Goal: Task Accomplishment & Management: Use online tool/utility

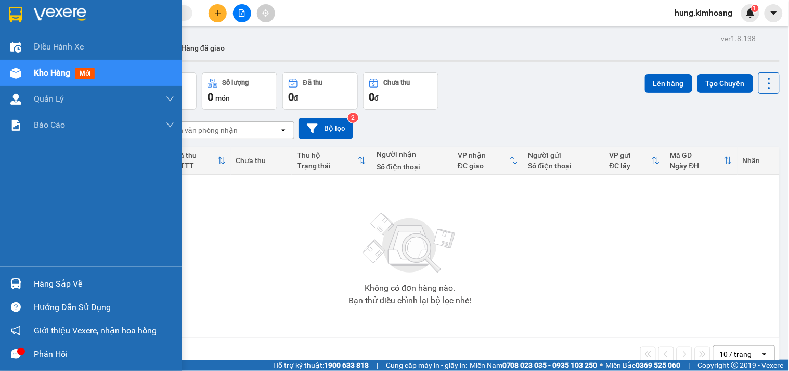
click at [41, 285] on td "Không có đơn hàng nào. Bạn thử điều chỉnh lại bộ lọc nhé!" at bounding box center [410, 255] width 739 height 163
click at [47, 279] on div "Hàng sắp về" at bounding box center [104, 284] width 141 height 16
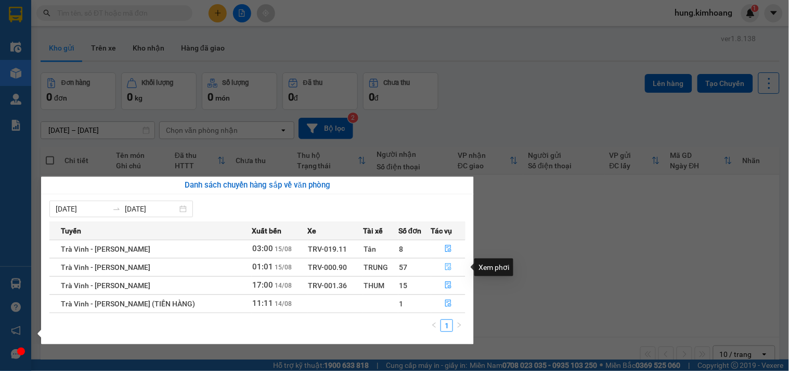
click at [446, 269] on icon "file-done" at bounding box center [448, 266] width 7 height 7
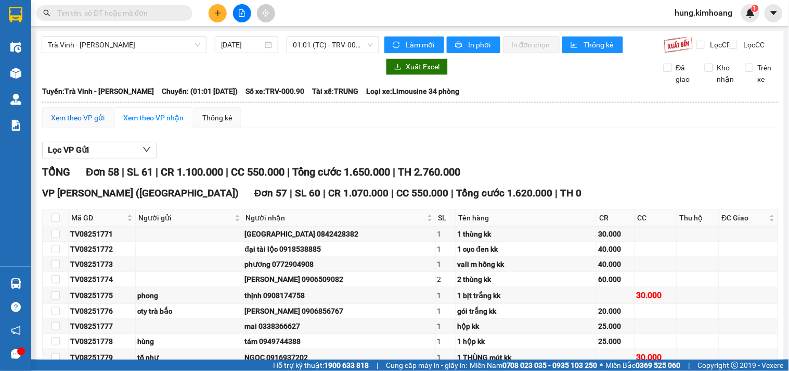
click at [78, 123] on div "Xem theo VP gửi" at bounding box center [78, 117] width 54 height 11
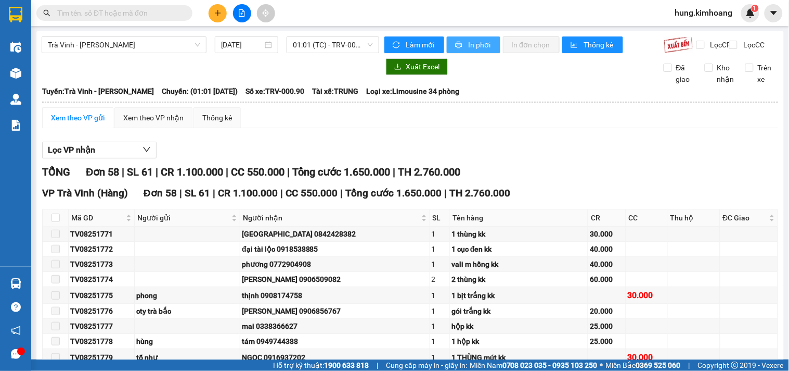
click at [476, 42] on span "In phơi" at bounding box center [480, 44] width 24 height 11
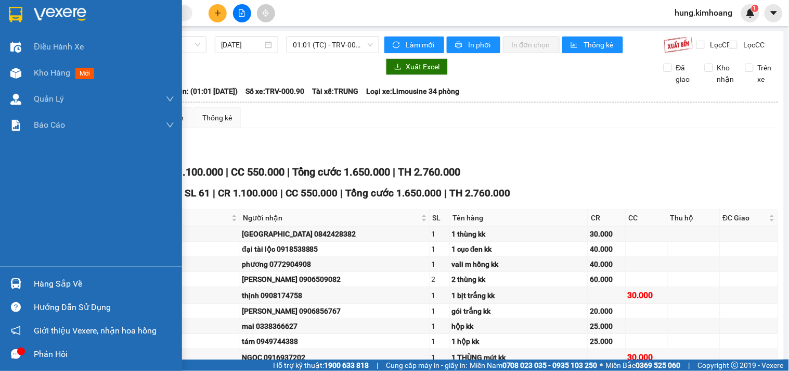
click at [38, 283] on div "Hàng sắp về" at bounding box center [104, 284] width 141 height 16
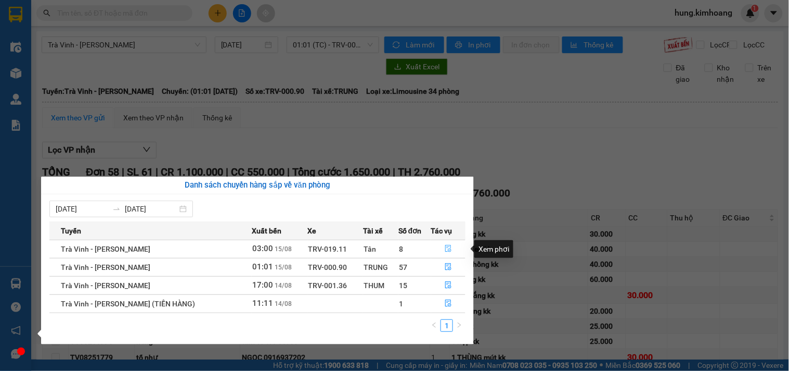
click at [452, 246] on button "button" at bounding box center [448, 248] width 33 height 17
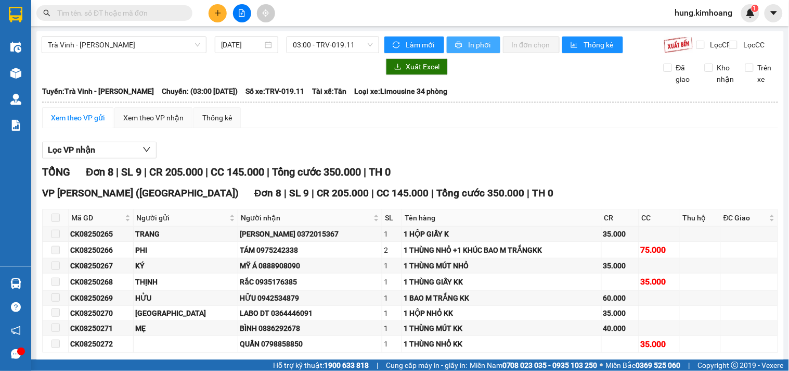
click at [462, 45] on button "In phơi" at bounding box center [474, 44] width 54 height 17
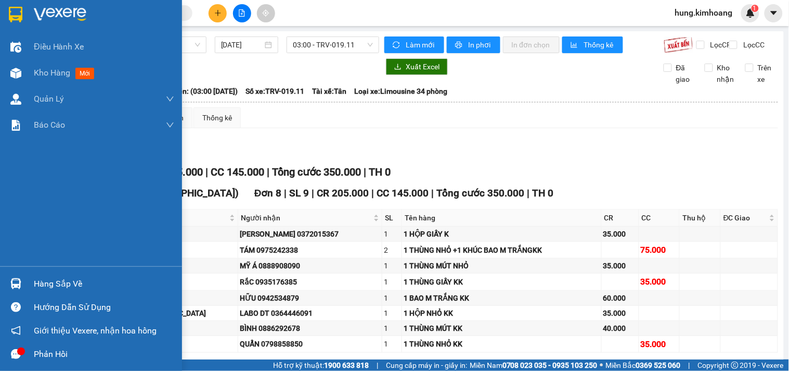
click at [76, 278] on div "Hàng sắp về" at bounding box center [104, 284] width 141 height 16
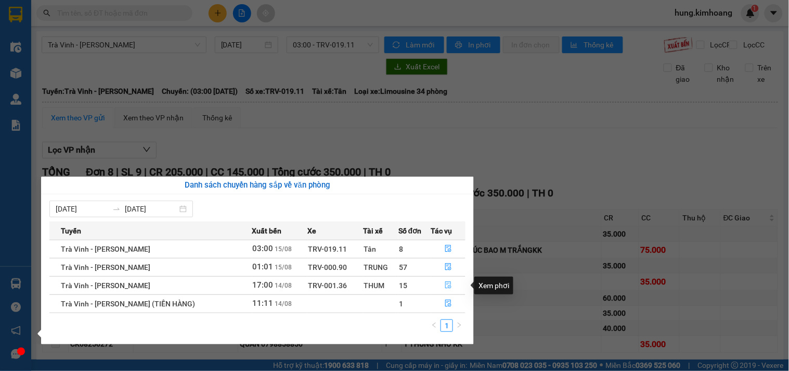
click at [445, 288] on icon "file-done" at bounding box center [448, 284] width 7 height 7
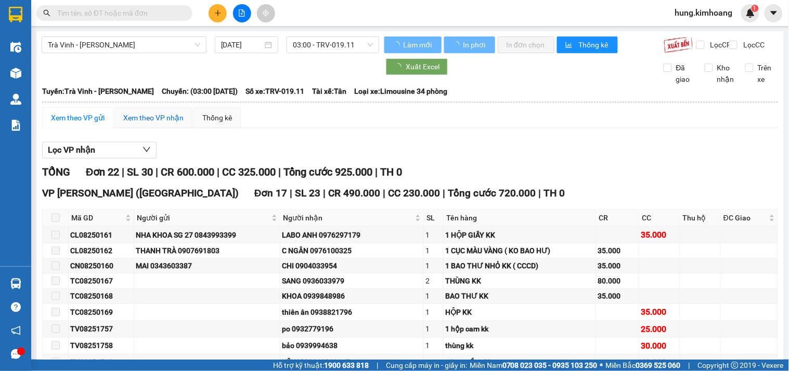
click at [168, 123] on div "Xem theo VP nhận" at bounding box center [153, 117] width 60 height 11
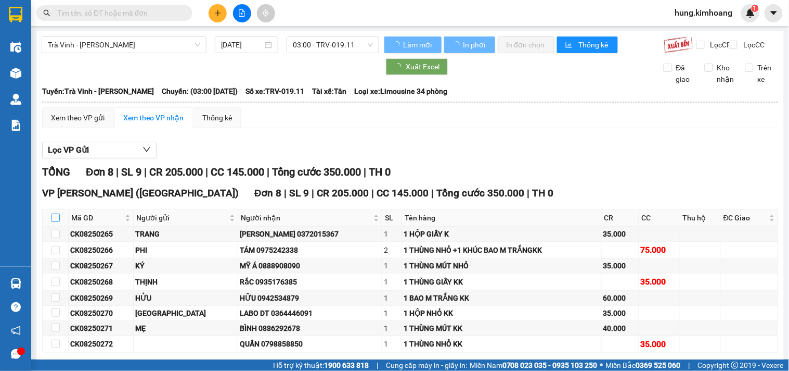
type input "[DATE]"
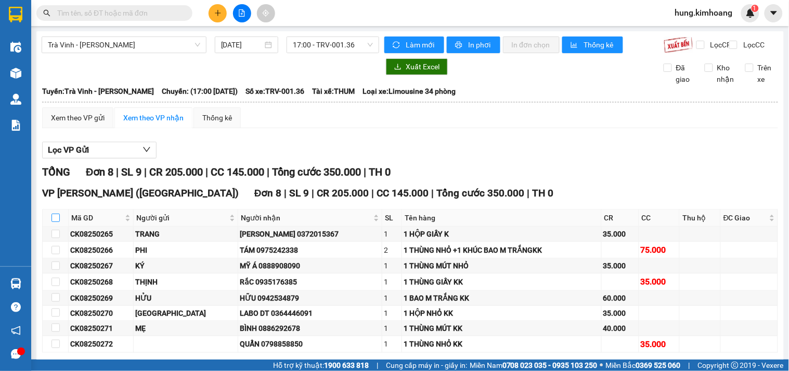
click at [56, 222] on input "checkbox" at bounding box center [56, 217] width 8 height 8
checkbox input "true"
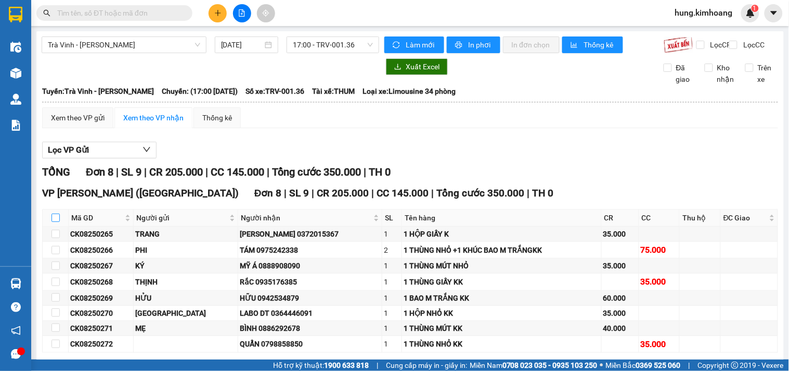
checkbox input "true"
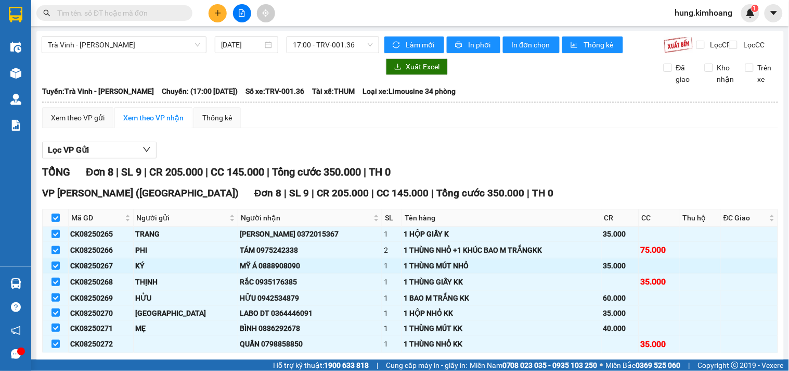
type input "[DATE]"
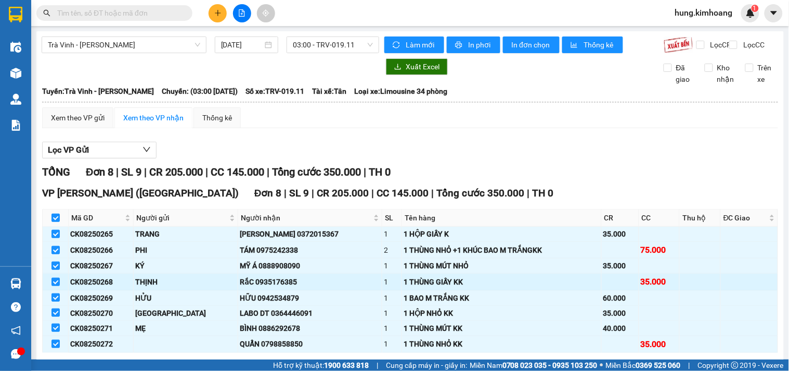
scroll to position [56, 0]
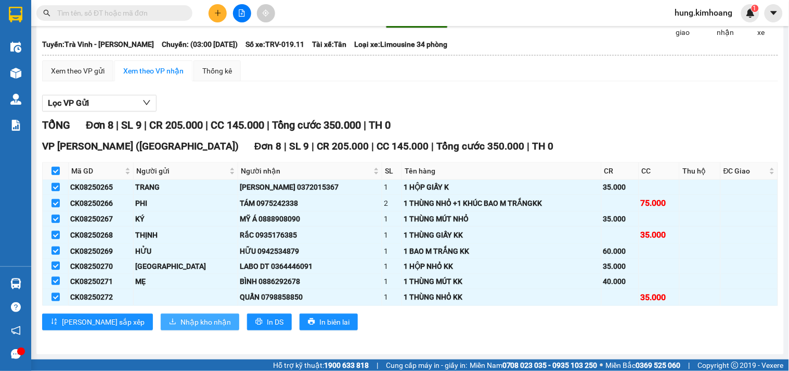
click at [181, 326] on span "Nhập kho nhận" at bounding box center [206, 321] width 50 height 11
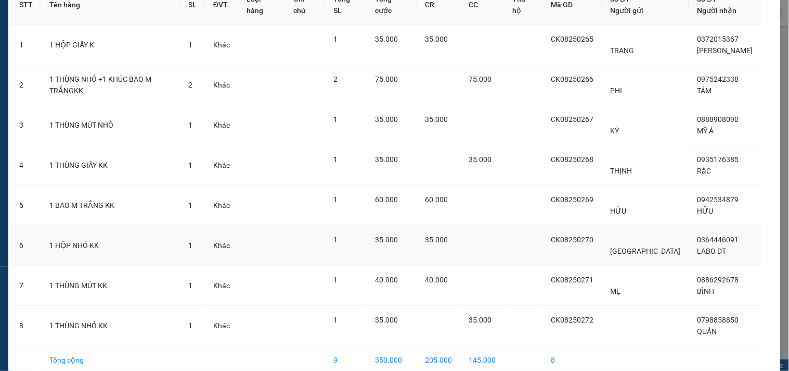
scroll to position [113, 0]
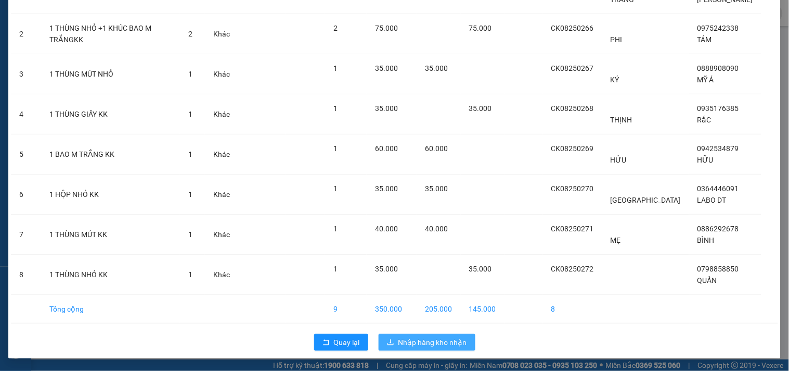
click at [407, 341] on span "Nhập hàng kho nhận" at bounding box center [433, 341] width 69 height 11
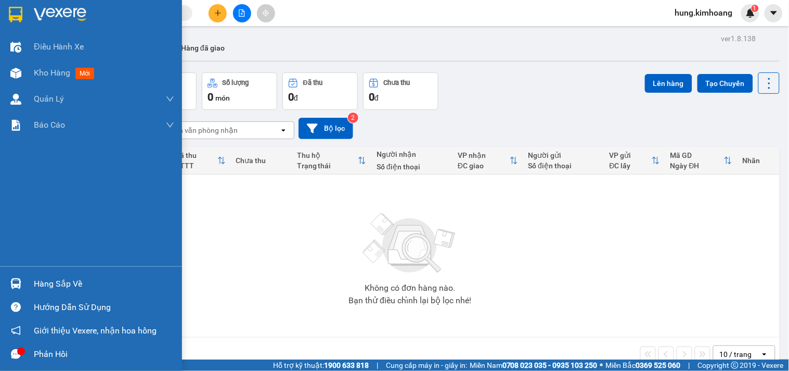
click at [44, 281] on div "Hàng sắp về" at bounding box center [104, 284] width 141 height 16
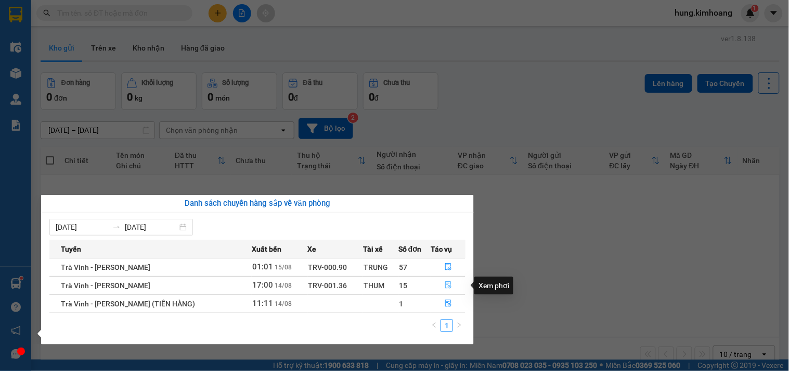
click at [446, 285] on icon "file-done" at bounding box center [448, 284] width 7 height 7
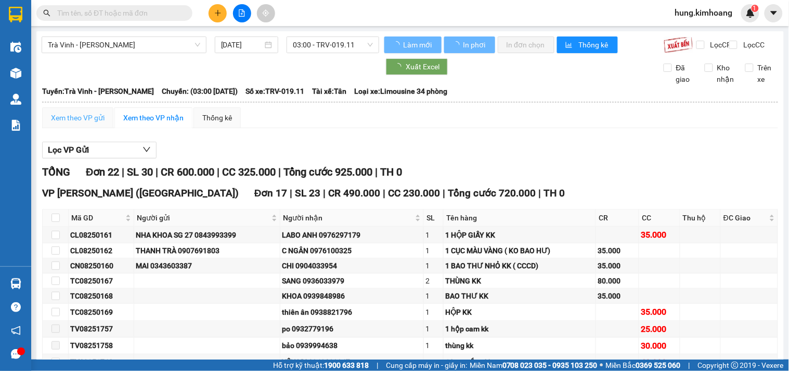
type input "[DATE]"
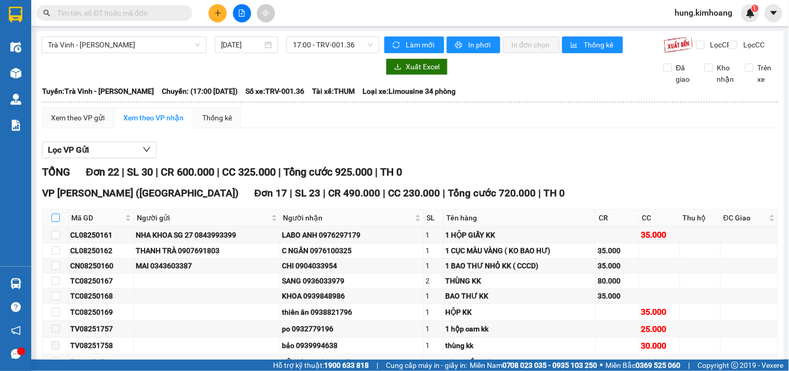
click at [55, 222] on input "checkbox" at bounding box center [56, 217] width 8 height 8
checkbox input "true"
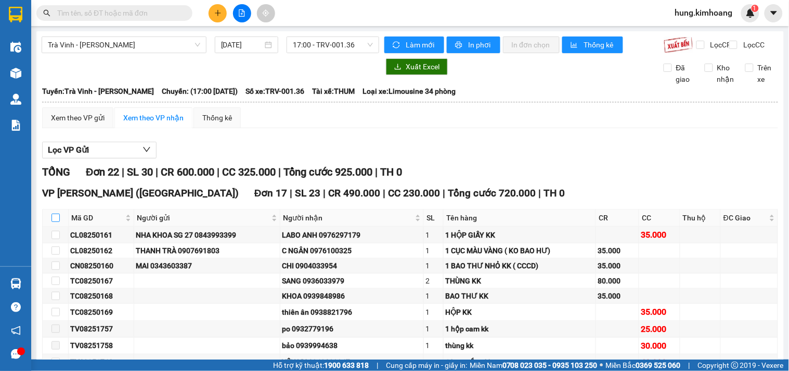
checkbox input "true"
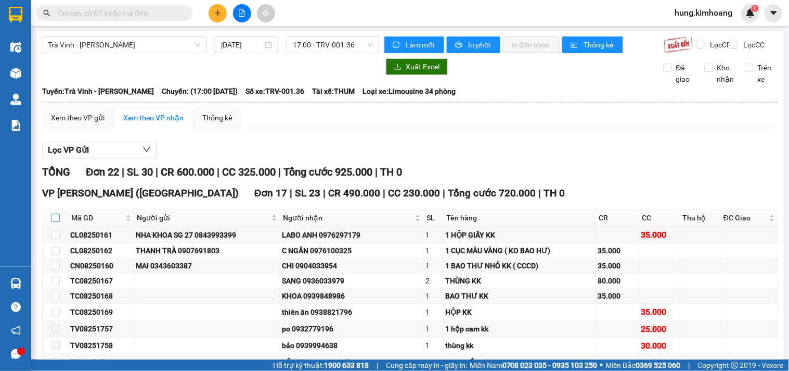
checkbox input "true"
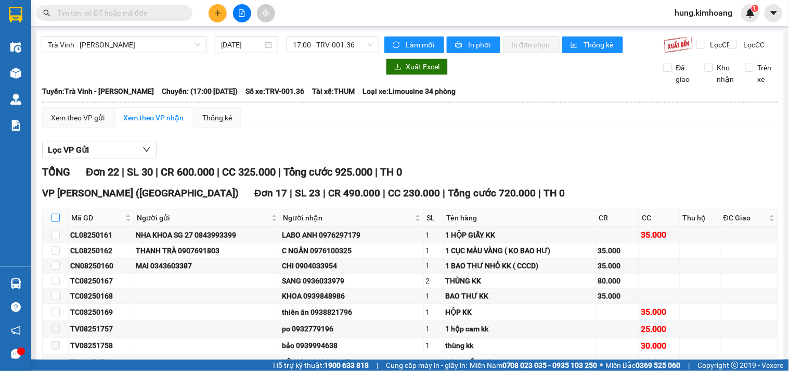
checkbox input "true"
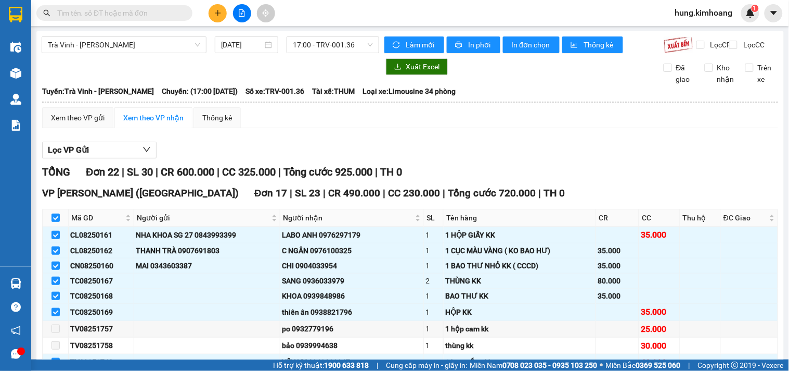
scroll to position [231, 0]
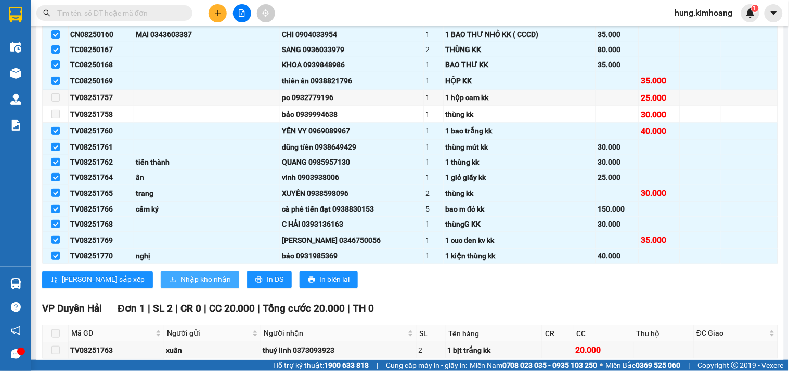
click at [181, 285] on span "Nhập kho nhận" at bounding box center [206, 279] width 50 height 11
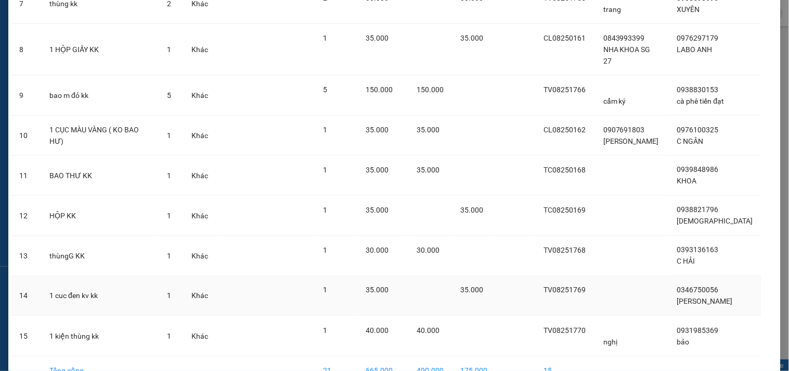
scroll to position [394, 0]
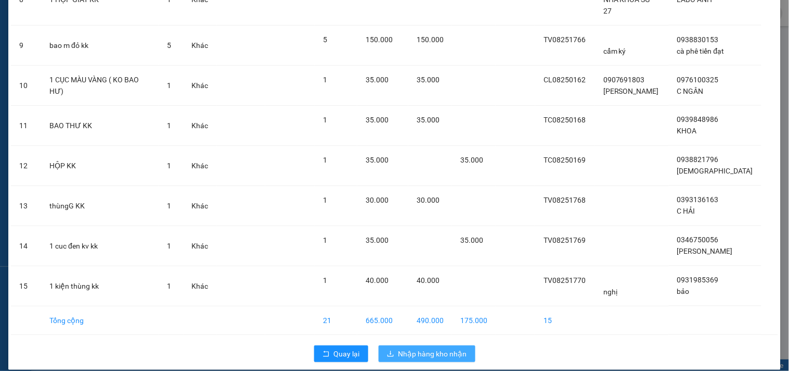
click at [399, 348] on span "Nhập hàng kho nhận" at bounding box center [433, 353] width 69 height 11
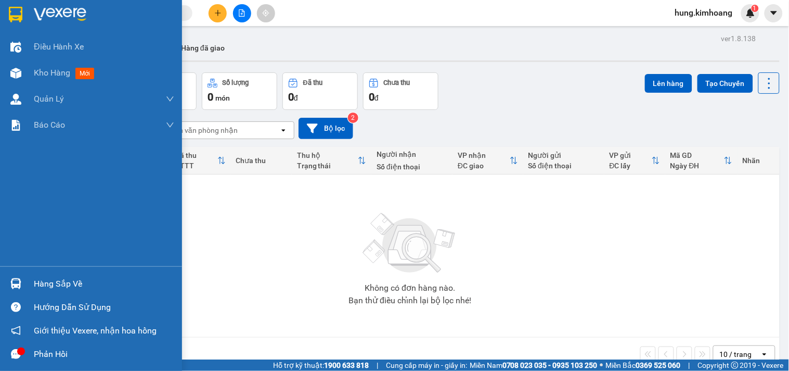
click at [62, 281] on div "Hàng sắp về" at bounding box center [104, 284] width 141 height 16
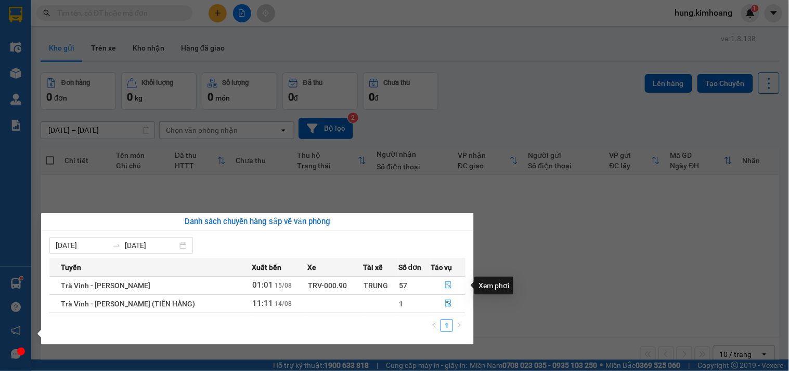
click at [445, 285] on icon "file-done" at bounding box center [448, 284] width 6 height 7
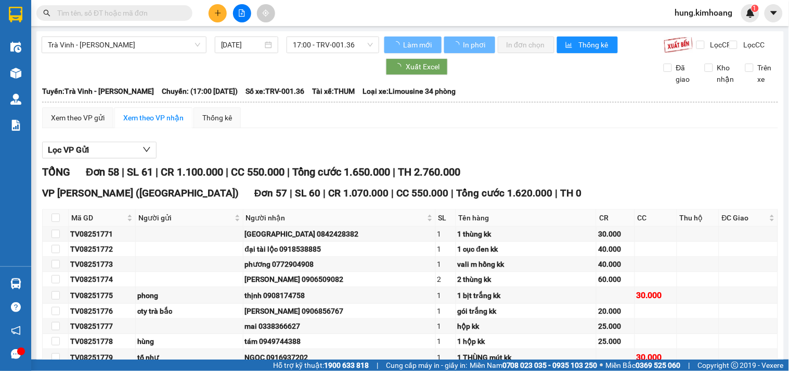
type input "[DATE]"
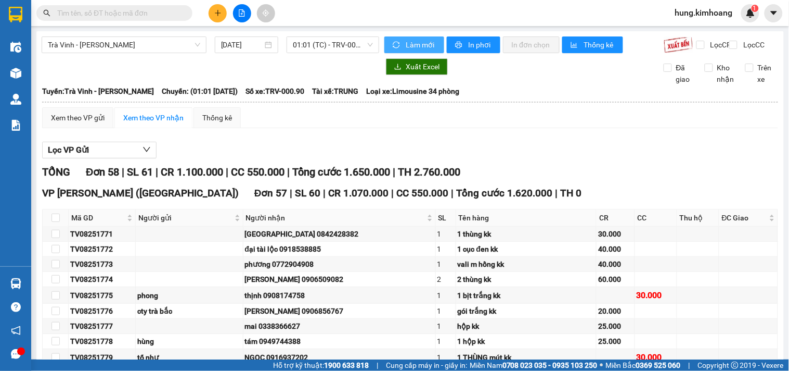
click at [407, 45] on span "Làm mới" at bounding box center [421, 44] width 30 height 11
click at [55, 222] on input "checkbox" at bounding box center [56, 217] width 8 height 8
checkbox input "true"
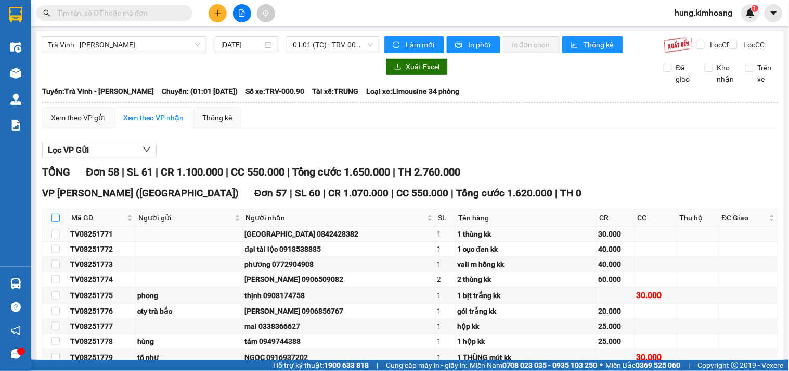
checkbox input "true"
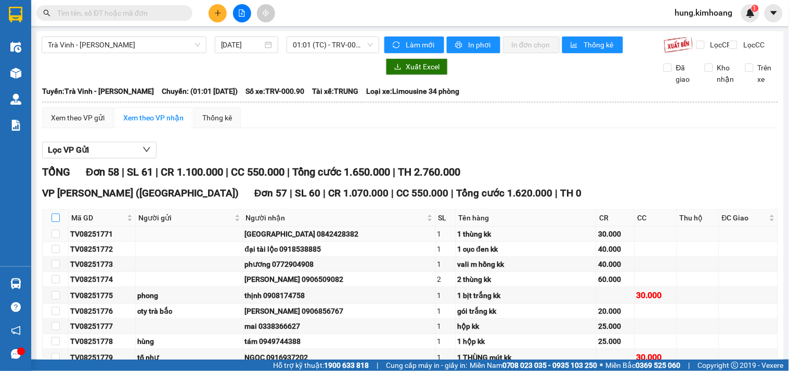
checkbox input "true"
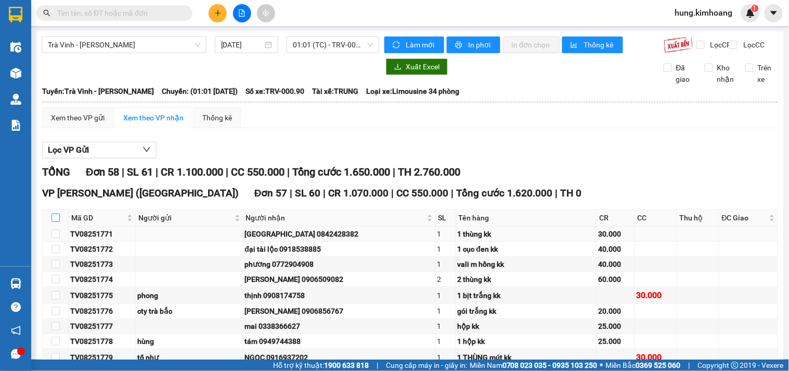
checkbox input "true"
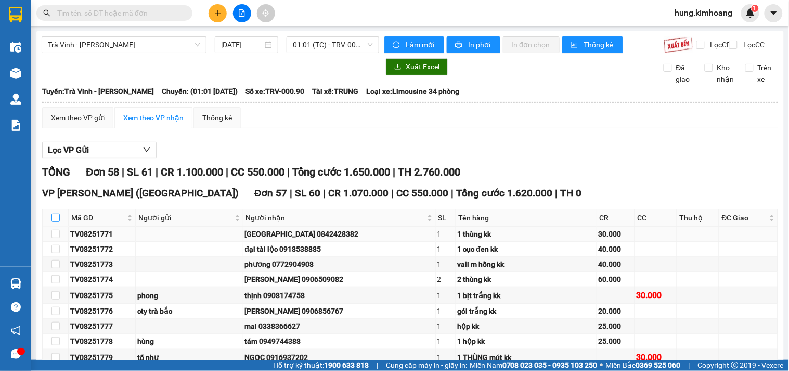
checkbox input "true"
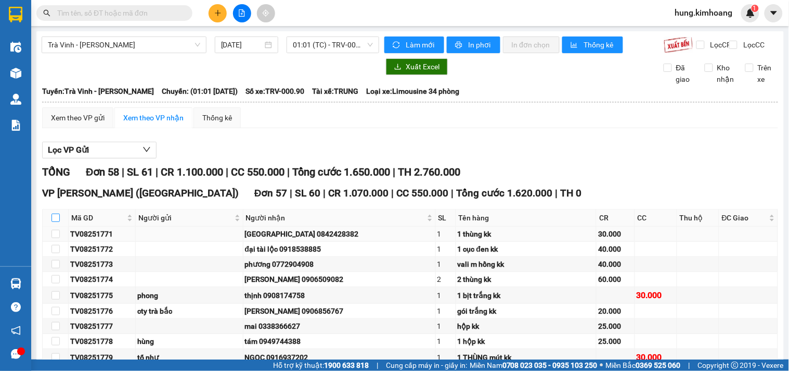
checkbox input "true"
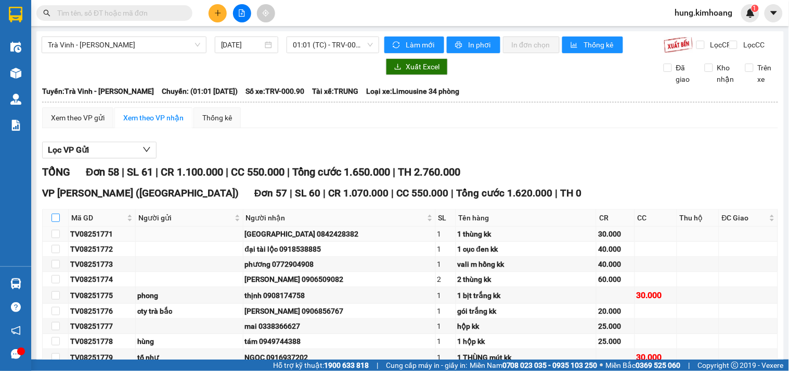
checkbox input "true"
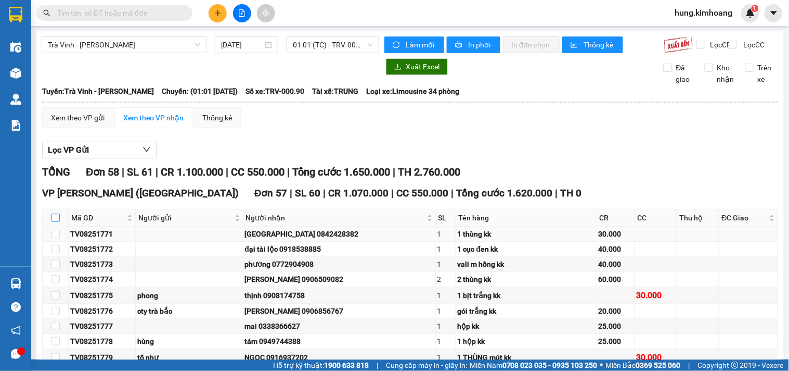
checkbox input "true"
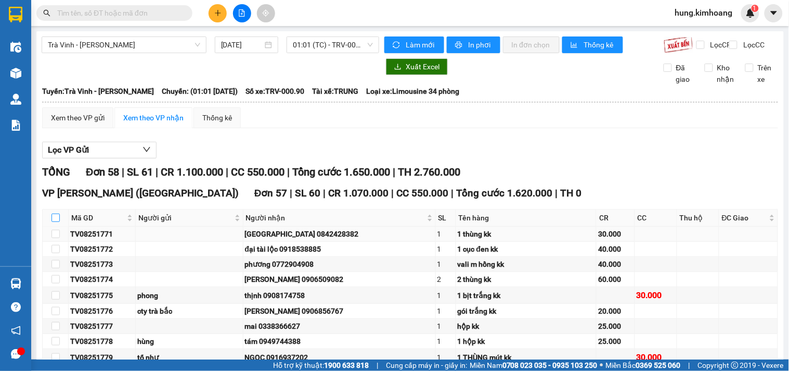
checkbox input "true"
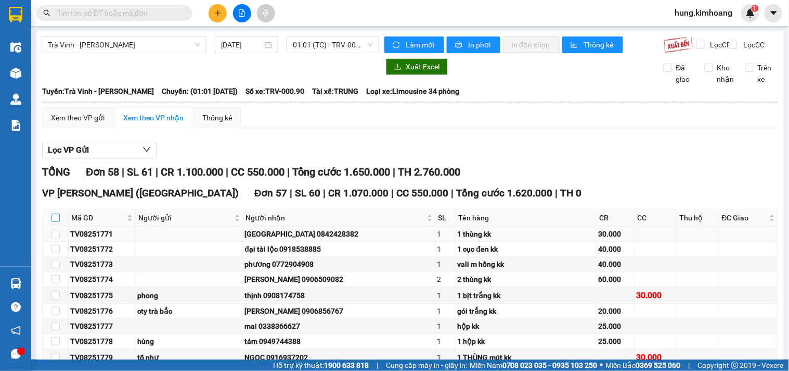
checkbox input "true"
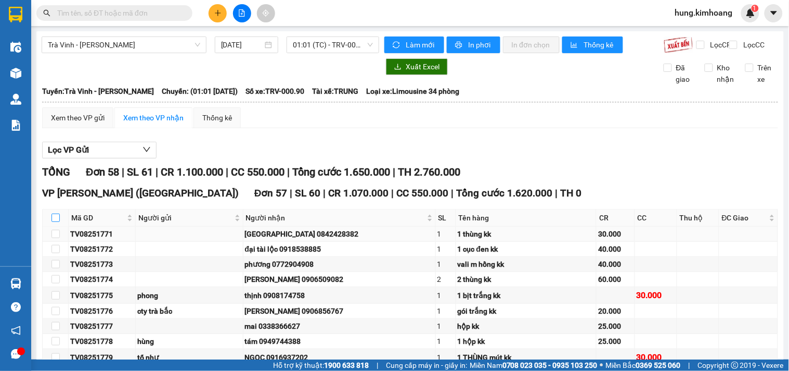
checkbox input "true"
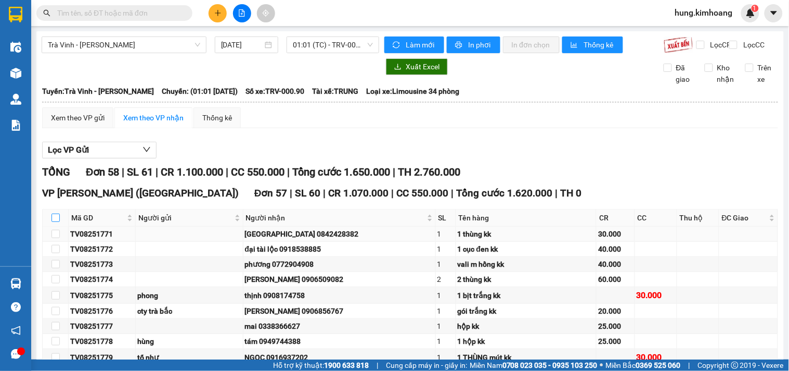
checkbox input "true"
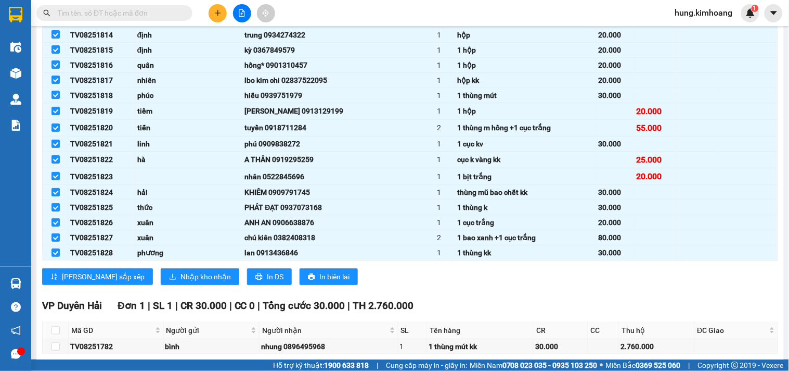
scroll to position [918, 0]
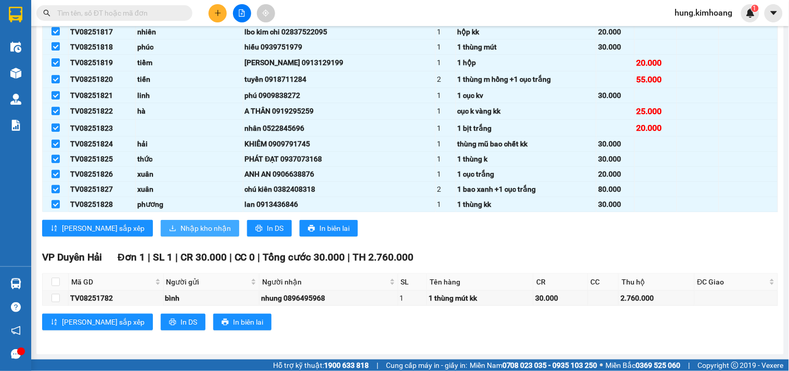
click at [181, 229] on span "Nhập kho nhận" at bounding box center [206, 227] width 50 height 11
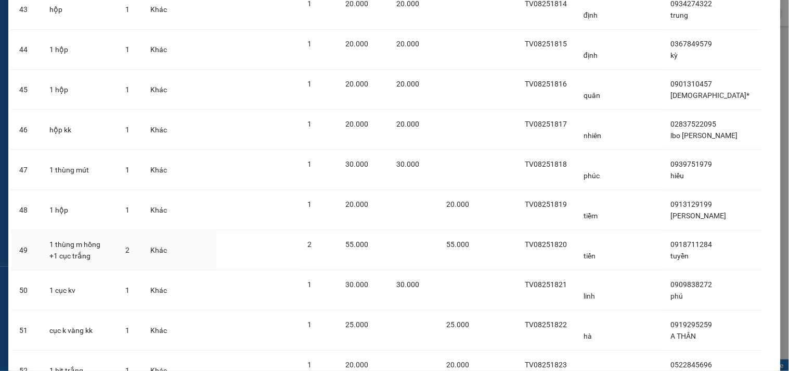
scroll to position [2078, 0]
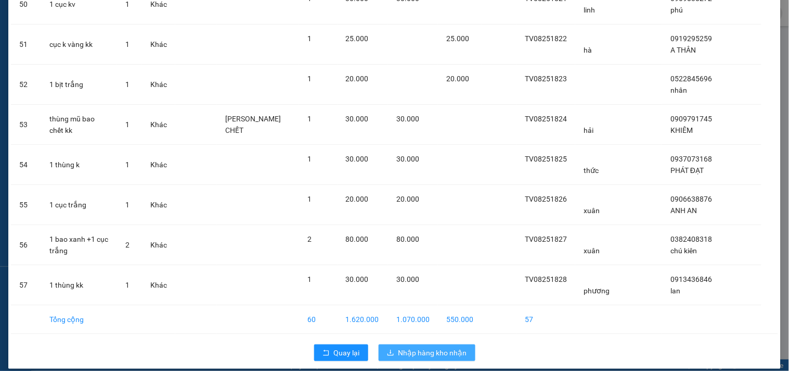
click at [435, 347] on span "Nhập hàng kho nhận" at bounding box center [433, 352] width 69 height 11
